Goal: Use online tool/utility: Utilize a website feature to perform a specific function

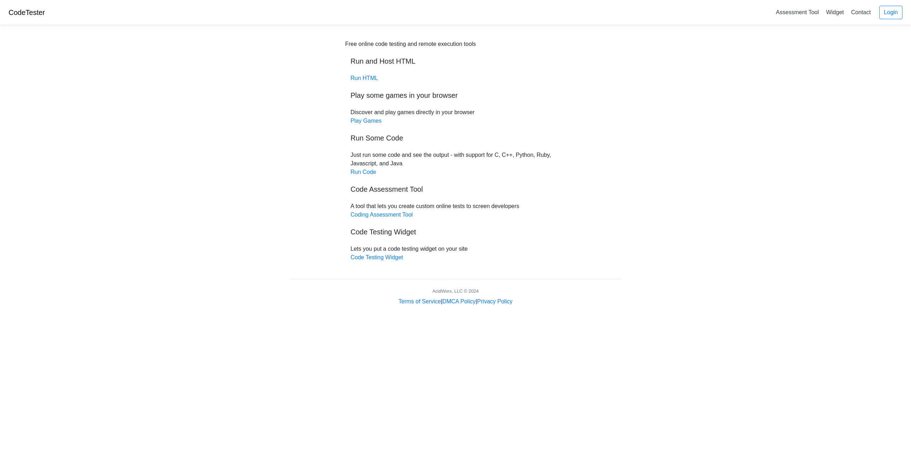
drag, startPoint x: 381, startPoint y: 44, endPoint x: 495, endPoint y: 43, distance: 114.2
click at [495, 43] on div "Free online code testing and remote execution tools" at bounding box center [455, 44] width 221 height 9
click at [247, 130] on body "CodeTester Assessment Tool Widget Contact Login Free online code testing and re…" at bounding box center [455, 153] width 911 height 306
drag, startPoint x: 419, startPoint y: 96, endPoint x: 443, endPoint y: 96, distance: 24.6
click at [443, 96] on h5 "Play some games in your browser" at bounding box center [456, 95] width 210 height 9
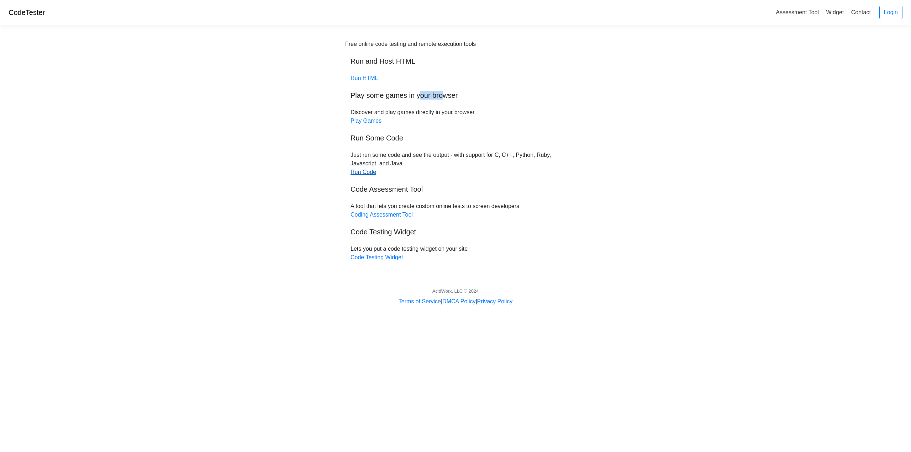
click at [363, 173] on link "Run Code" at bounding box center [364, 172] width 26 height 6
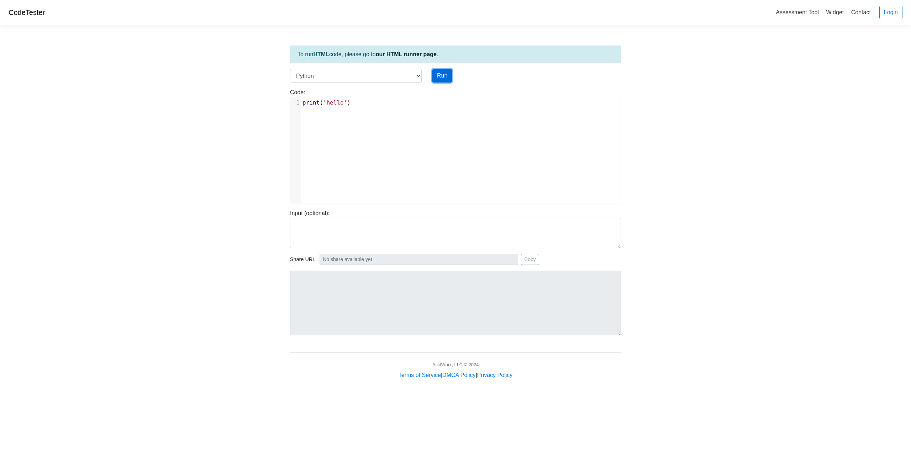
click at [440, 81] on button "Run" at bounding box center [442, 76] width 20 height 14
type input "https://codetester.io/runner?s=4MX6oZJNzo"
type textarea "Stdout: hello"
click at [414, 75] on select "C C++ Go Java Javascript Python Ruby" at bounding box center [356, 76] width 132 height 14
select select "cpp"
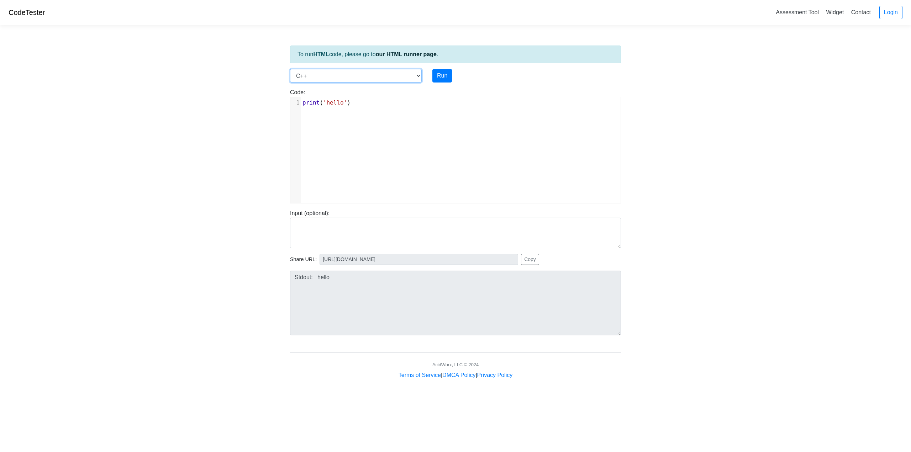
click at [290, 69] on select "C C++ Go Java Javascript Python Ruby" at bounding box center [356, 76] width 132 height 14
click at [440, 77] on button "Run" at bounding box center [442, 76] width 20 height 14
type input "https://codetester.io/runner?s=v2lPn01Gzn"
type textarea "Stdout: hello"
click at [362, 73] on select "C C++ Go Java Javascript Python Ruby" at bounding box center [356, 76] width 132 height 14
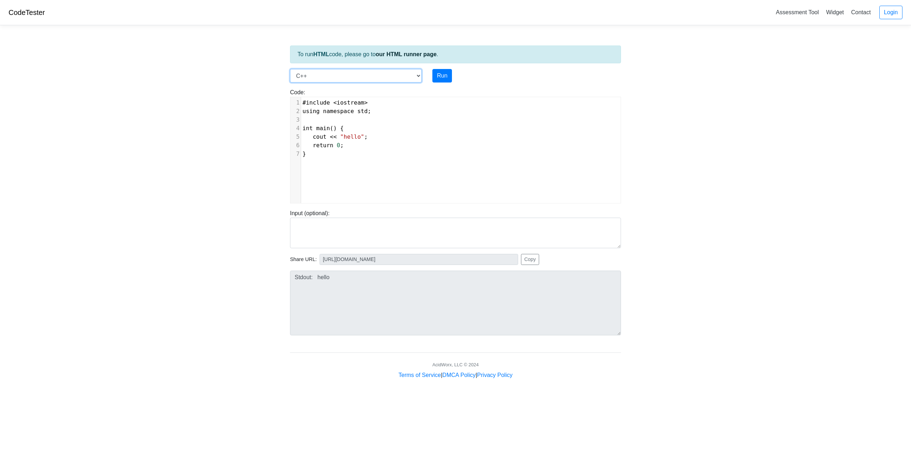
select select "java"
click at [290, 69] on select "C C++ Go Java Javascript Python Ruby" at bounding box center [356, 76] width 132 height 14
type textarea "public static void main(String args[]) { System.out.println("hello"); }"
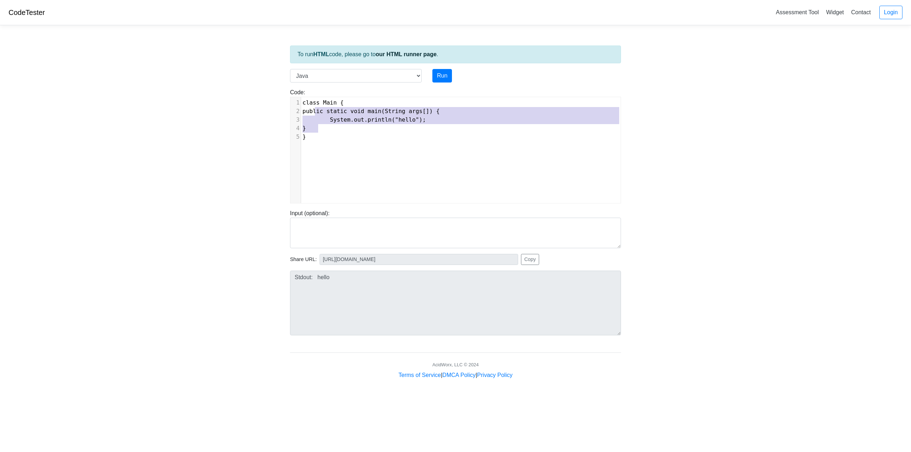
drag, startPoint x: 314, startPoint y: 113, endPoint x: 473, endPoint y: 127, distance: 158.9
click at [473, 127] on div "1 class Main { 2 public static void main(String args[]) { 3 System.out.println(…" at bounding box center [463, 120] width 325 height 43
click at [374, 174] on div "x 1 class Main { 2 public static void main(String args[]) { 3 System.out.printl…" at bounding box center [460, 155] width 341 height 117
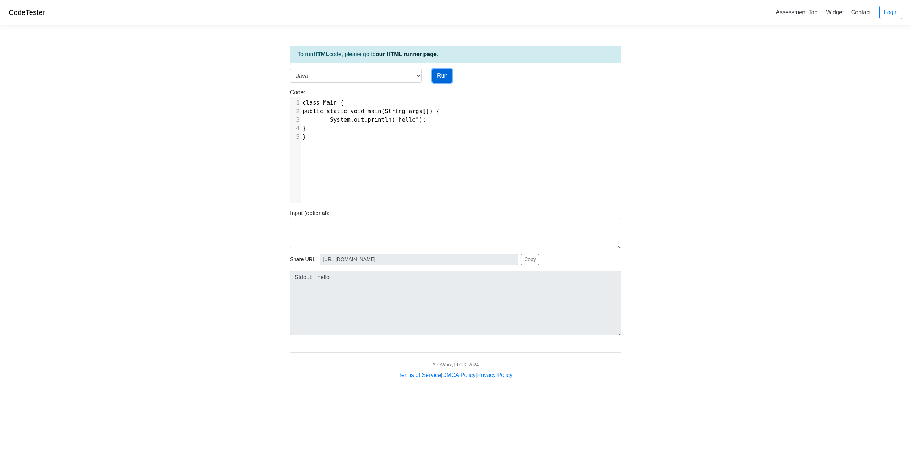
click at [442, 81] on button "Run" at bounding box center [442, 76] width 20 height 14
type input "https://codetester.io/runner?s=dYWNGRg9l5"
type textarea "Stdout: hello"
